Goal: Task Accomplishment & Management: Use online tool/utility

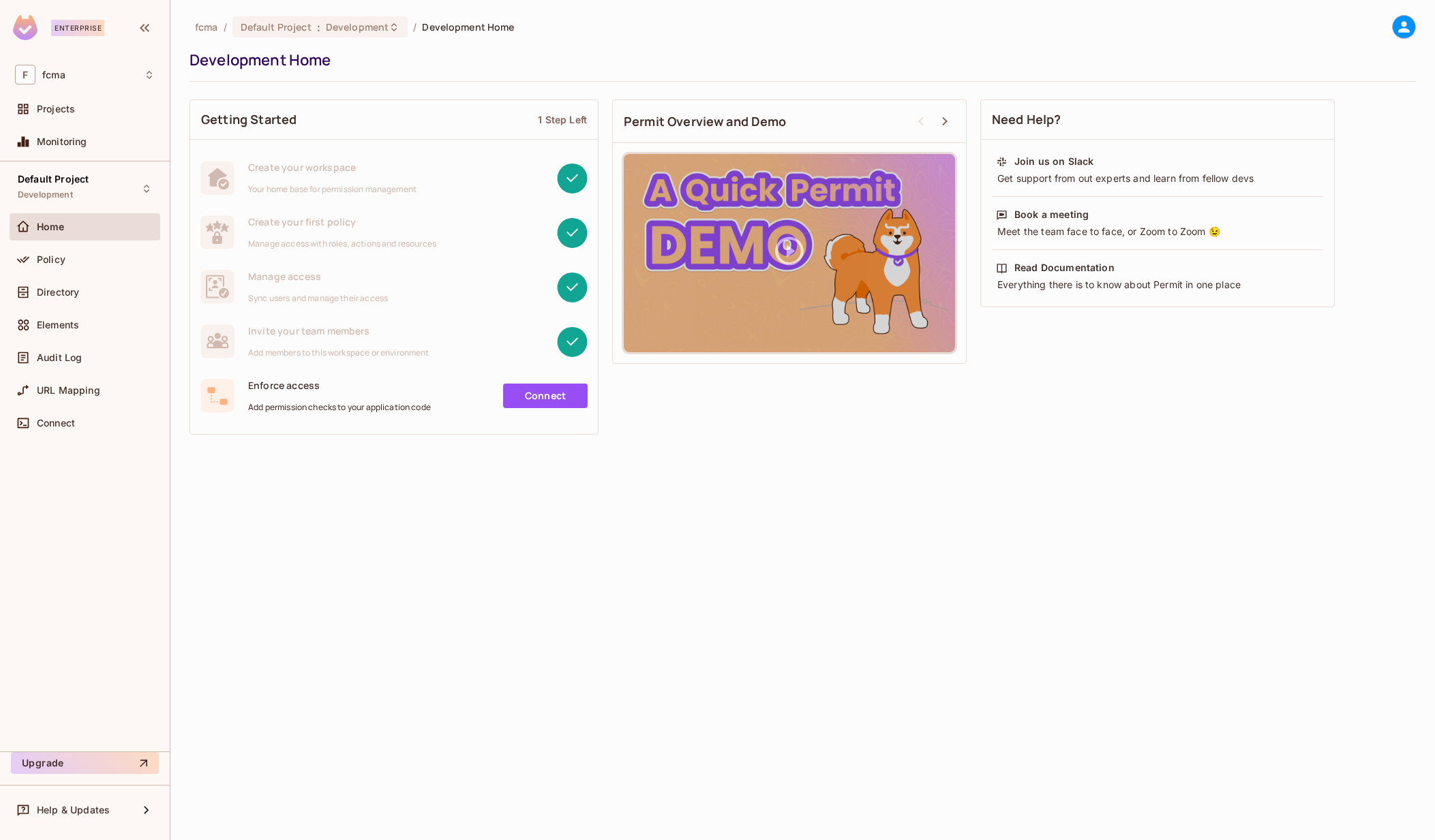
click at [1067, 575] on div "fcma / Default Project : Development / Development Home Development Home Gettin…" at bounding box center [802, 420] width 1265 height 840
click at [1060, 575] on div "fcma / Default Project : Development / Development Home Development Home Gettin…" at bounding box center [802, 420] width 1265 height 840
click at [398, 25] on div "Default Project : Development" at bounding box center [320, 27] width 176 height 21
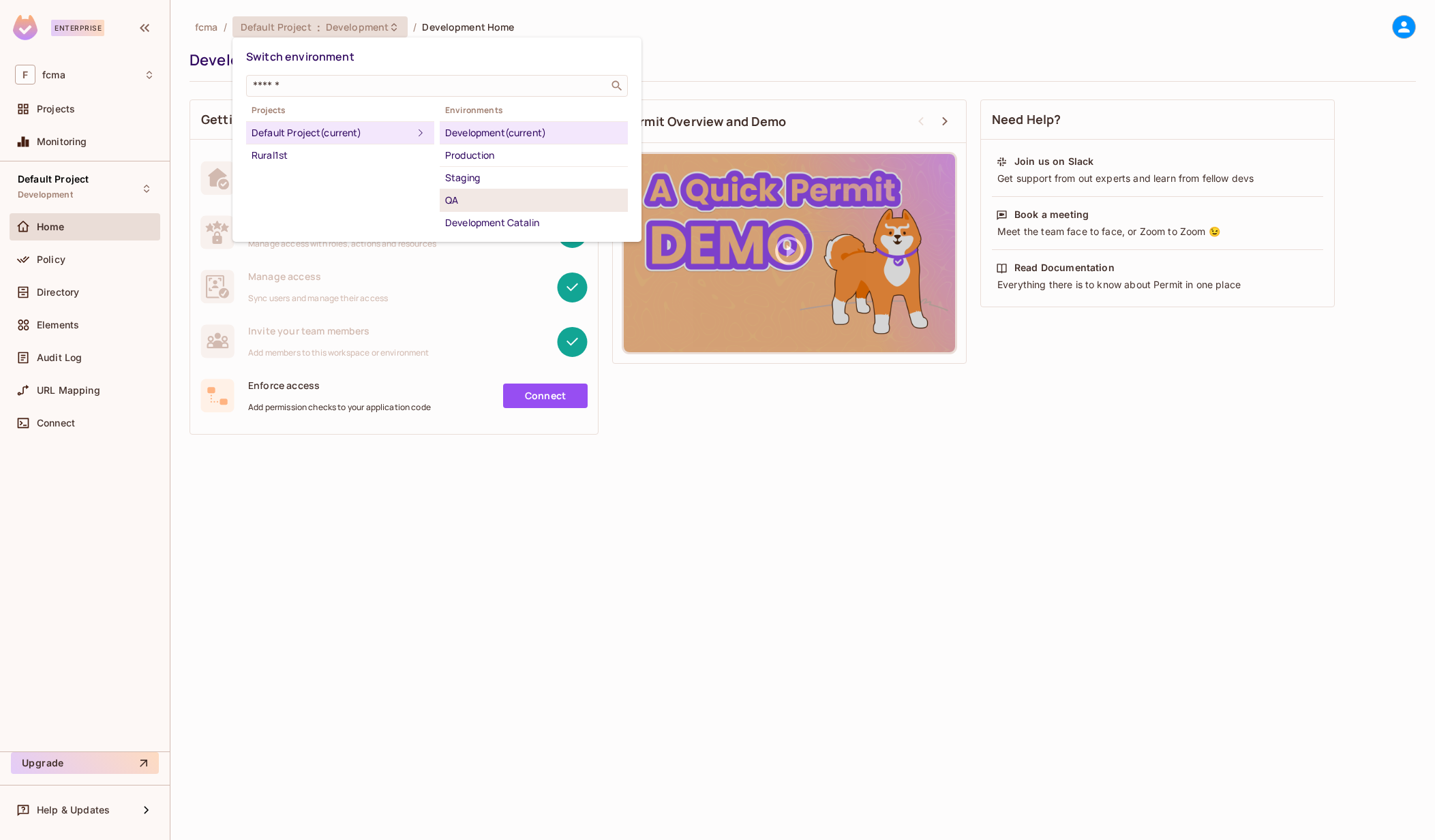
click at [466, 194] on div "QA" at bounding box center [534, 200] width 177 height 17
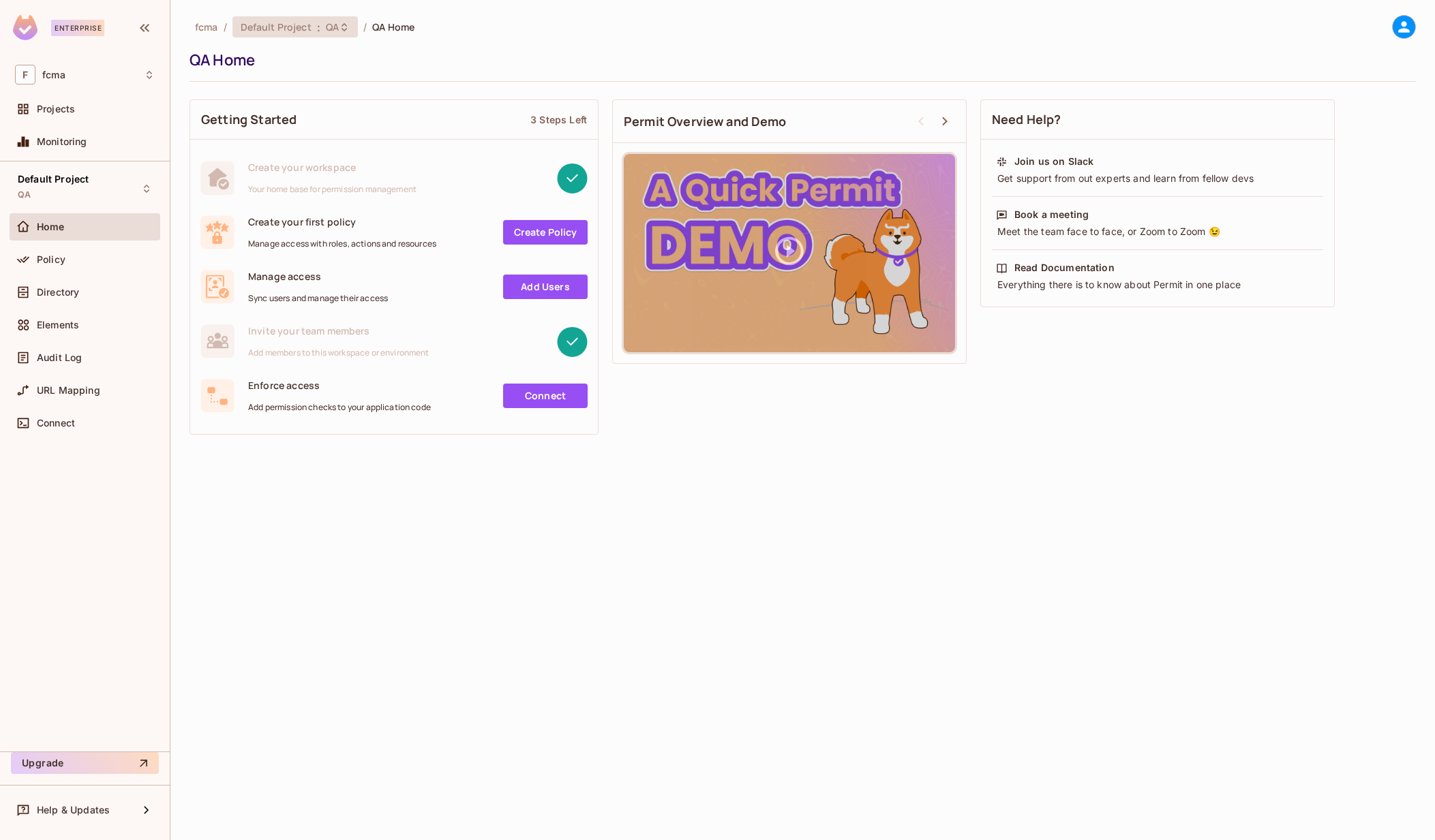
click at [289, 25] on span "Default Project" at bounding box center [276, 27] width 71 height 13
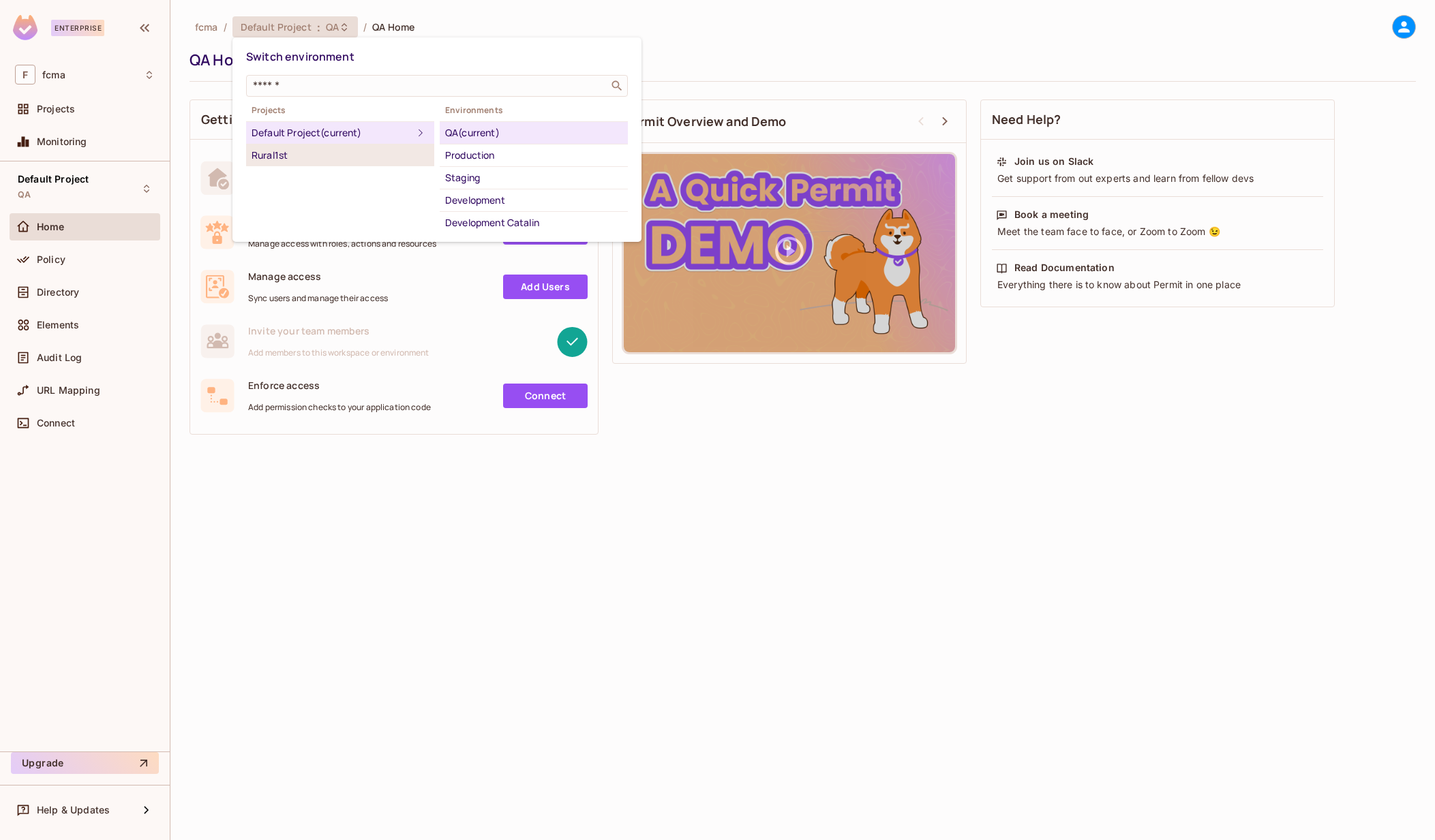
click at [278, 157] on div "Rural1st" at bounding box center [340, 155] width 177 height 17
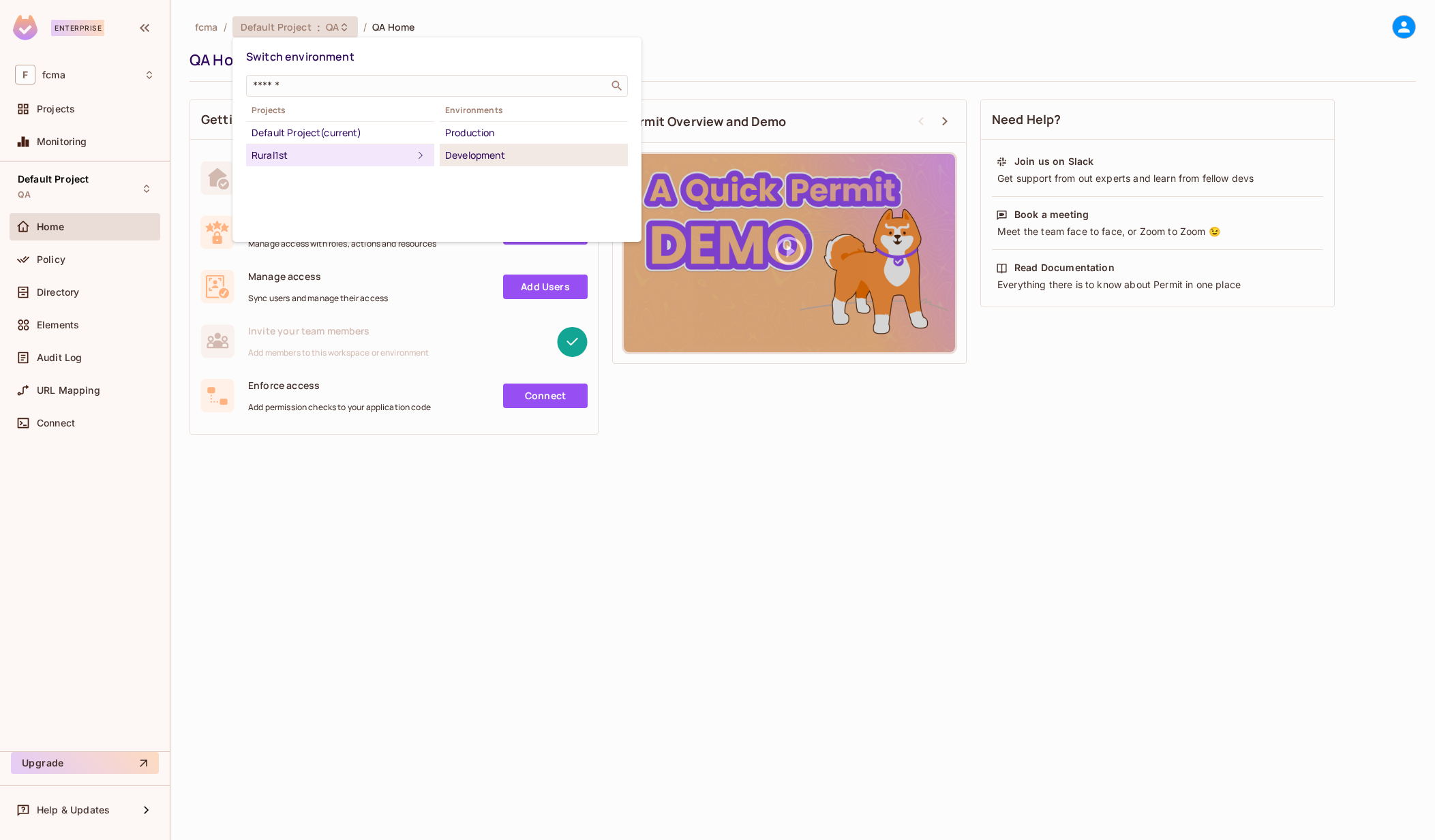
click at [509, 152] on div "Development" at bounding box center [534, 155] width 177 height 17
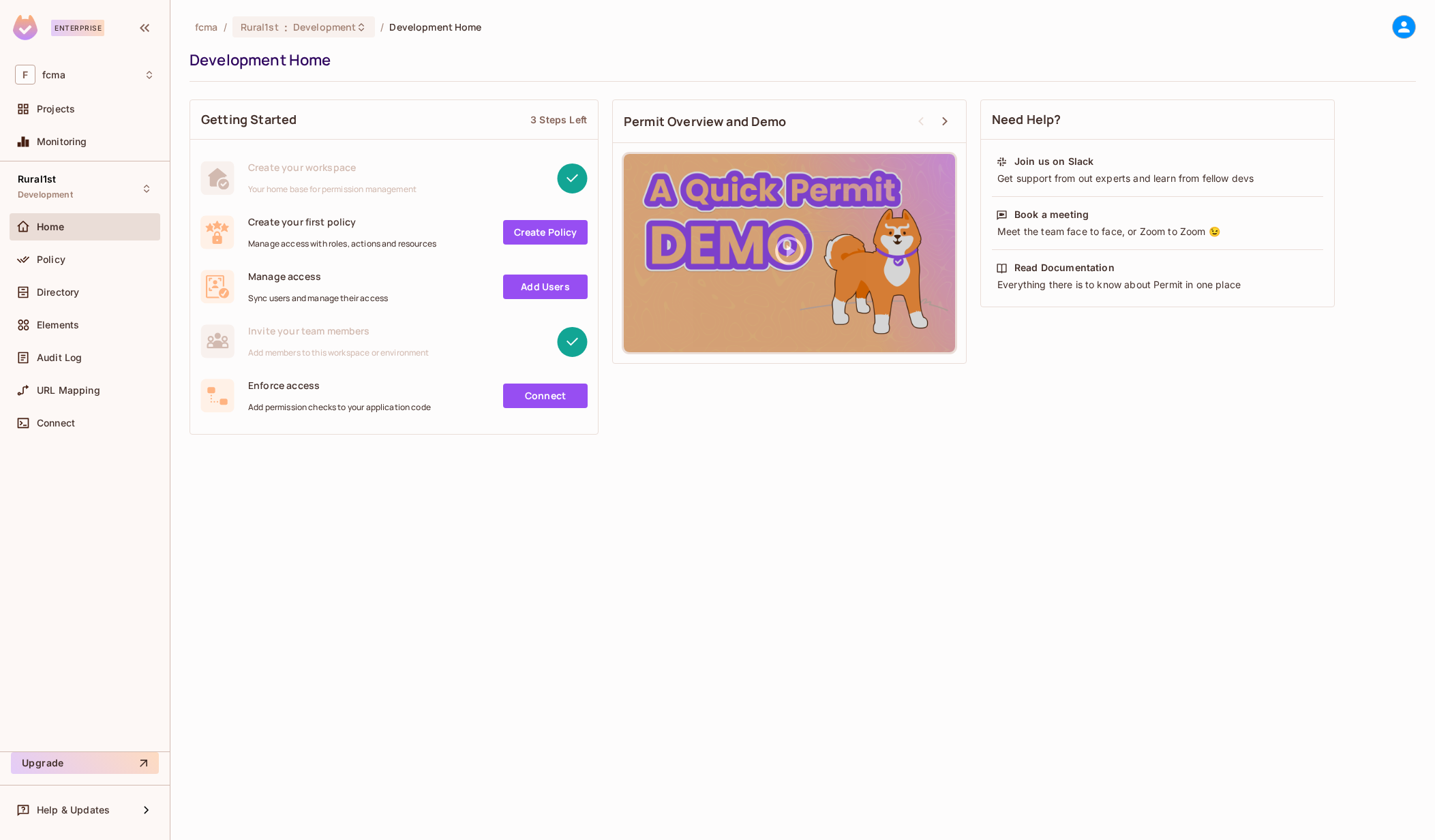
click at [512, 511] on div "fcma / Rural1st : Development / Development Home Development Home Getting Start…" at bounding box center [802, 420] width 1265 height 840
click at [538, 230] on link "Create Policy" at bounding box center [545, 232] width 85 height 25
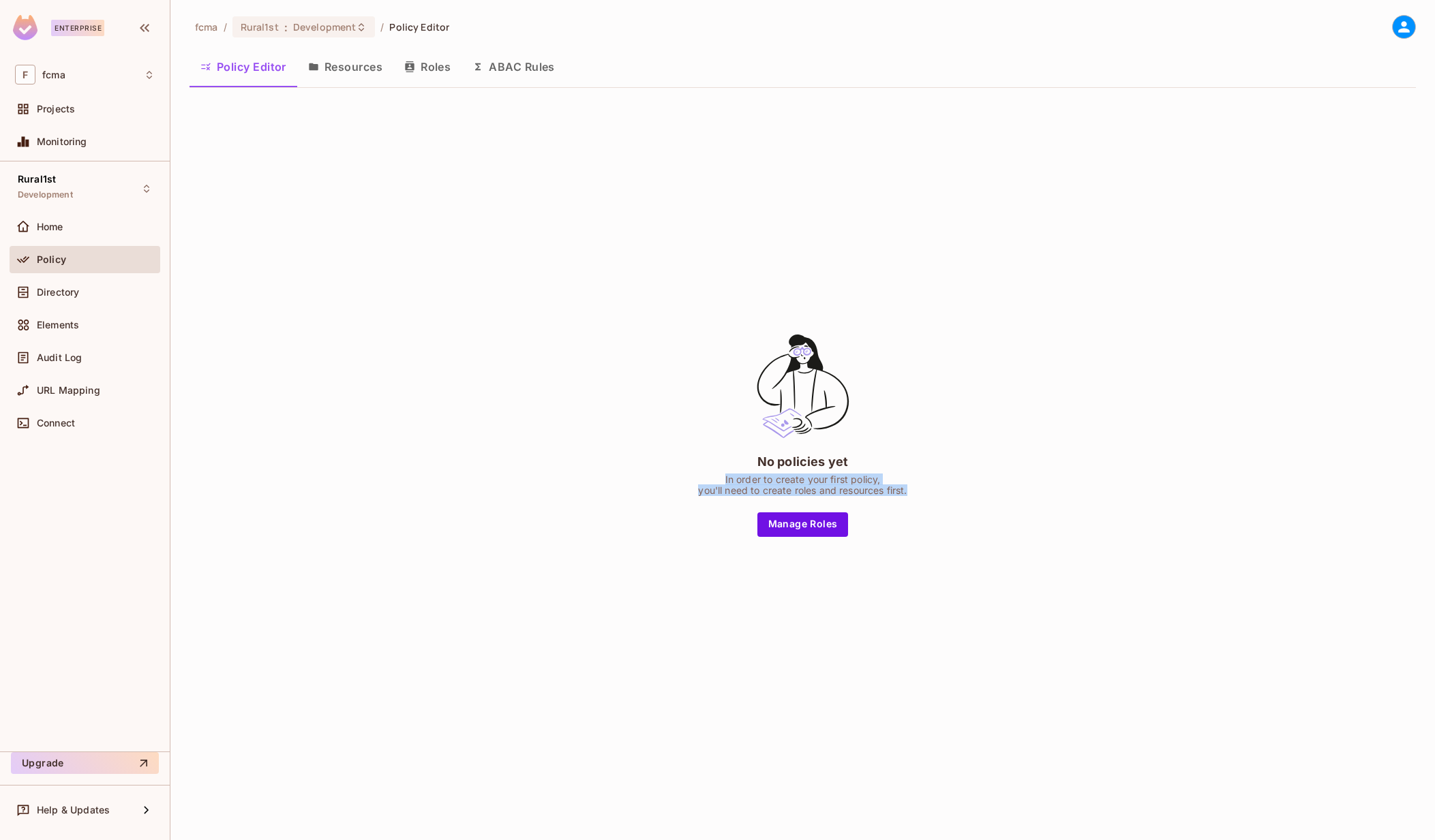
drag, startPoint x: 725, startPoint y: 482, endPoint x: 921, endPoint y: 489, distance: 196.1
click at [921, 489] on div "No policies yet In order to create your first policy, you'll need to create rol…" at bounding box center [803, 435] width 341 height 206
click at [1043, 432] on div "No policies yet In order to create your first policy, you'll need to create rol…" at bounding box center [802, 434] width 1226 height 670
click at [350, 71] on button "Resources" at bounding box center [345, 67] width 96 height 34
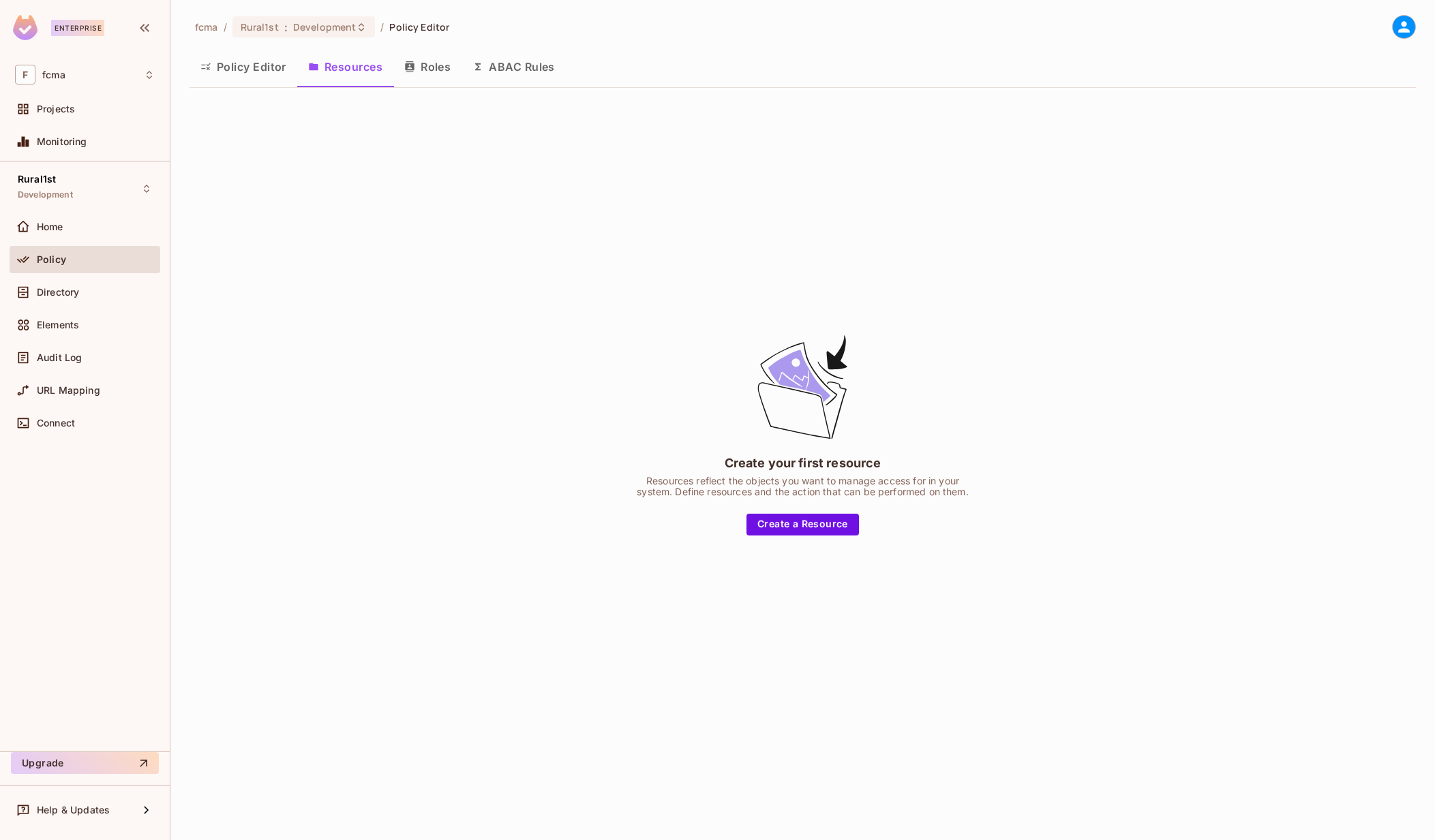
click at [435, 70] on button "Roles" at bounding box center [427, 67] width 68 height 34
click at [58, 307] on div "Directory" at bounding box center [85, 295] width 151 height 33
click at [58, 296] on span "Directory" at bounding box center [58, 292] width 42 height 11
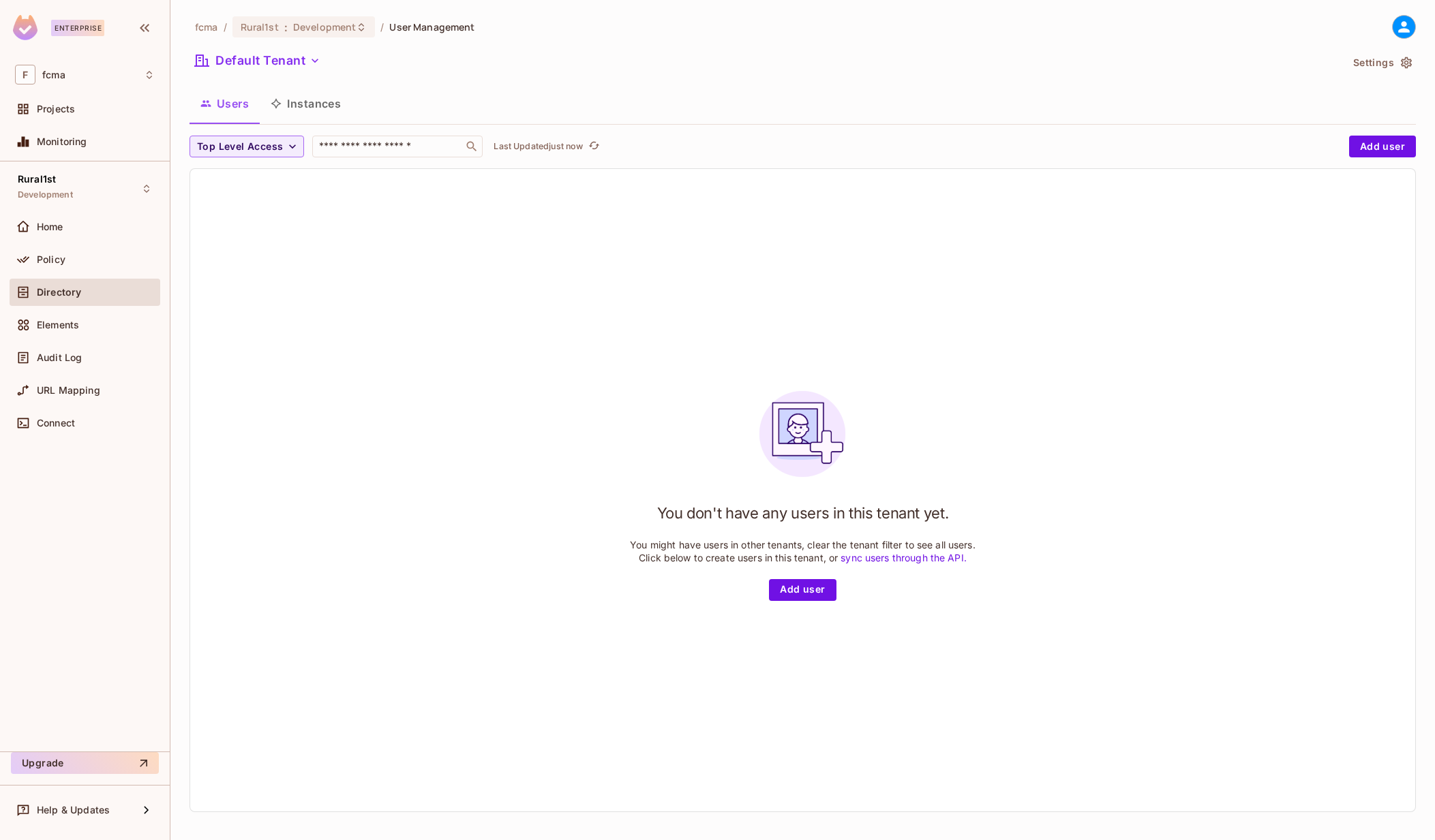
click at [475, 332] on div "You don't have any users in this tenant yet. You might have users in other tena…" at bounding box center [802, 490] width 1225 height 643
click at [1037, 403] on div "You don't have any users in this tenant yet. You might have users in other tena…" at bounding box center [802, 490] width 1225 height 643
click at [987, 355] on div "You don't have any users in this tenant yet. You might have users in other tena…" at bounding box center [802, 490] width 1225 height 643
